Goal: Book appointment/travel/reservation

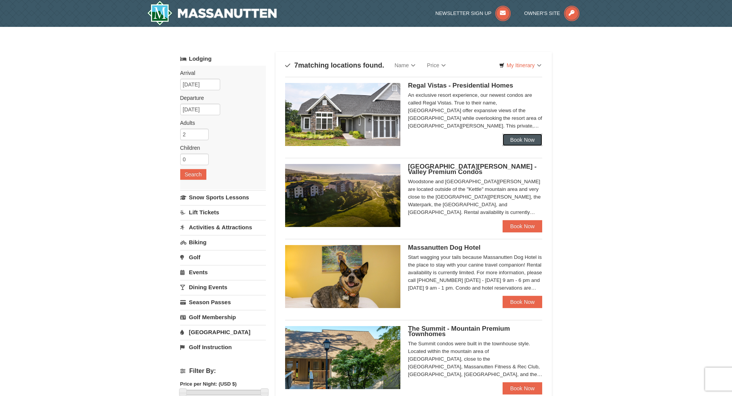
click at [525, 140] on link "Book Now" at bounding box center [522, 140] width 40 height 12
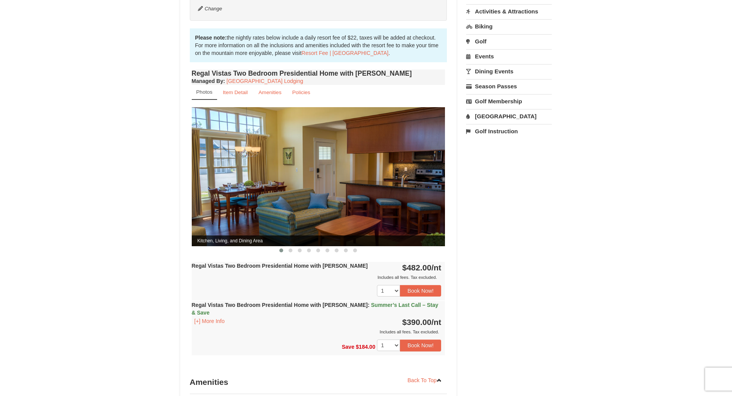
scroll to position [38, 0]
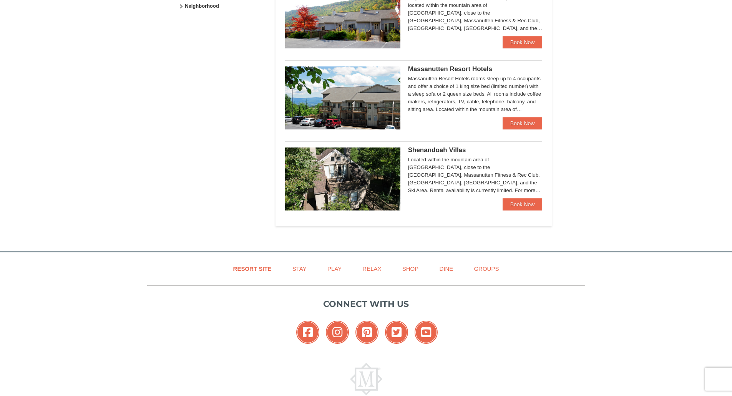
scroll to position [422, 0]
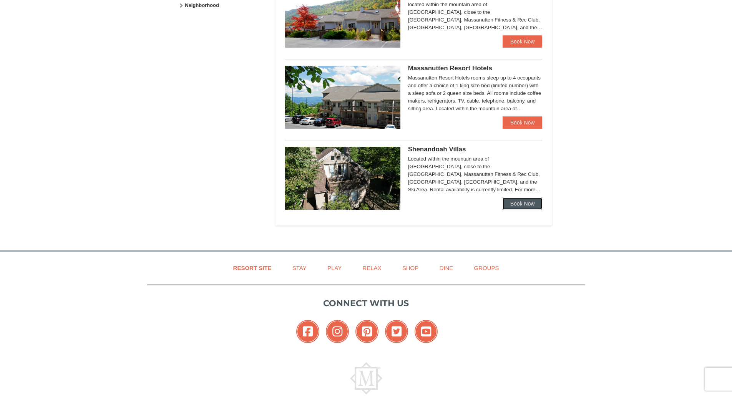
click at [527, 206] on link "Book Now" at bounding box center [522, 203] width 40 height 12
